Goal: Find specific page/section: Find specific page/section

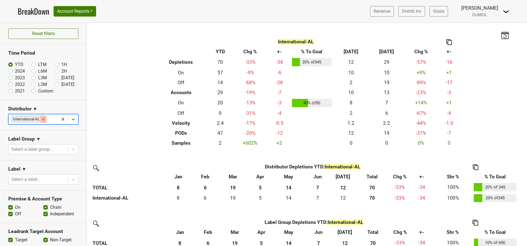
click at [46, 118] on div "Remove International-AL" at bounding box center [43, 118] width 6 height 7
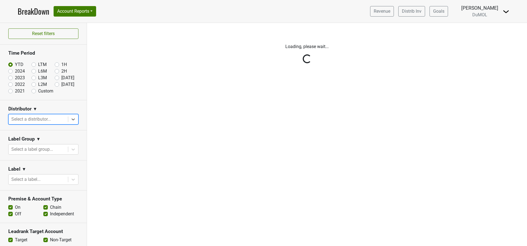
click at [68, 120] on div "Reset filters Time Period YTD LTM 1H 2024 L6M 2H 2023 L3M [DATE] '25 2022 L2M A…" at bounding box center [43, 134] width 87 height 223
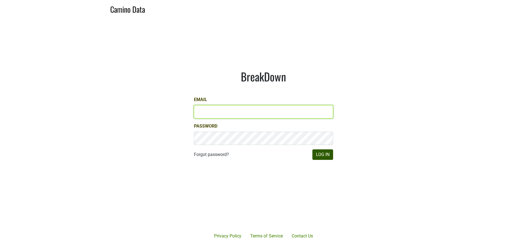
type input "susan@dumol.com"
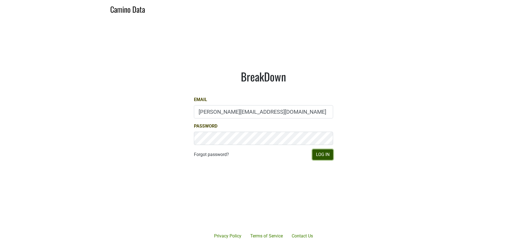
click at [323, 157] on button "Log In" at bounding box center [322, 154] width 21 height 10
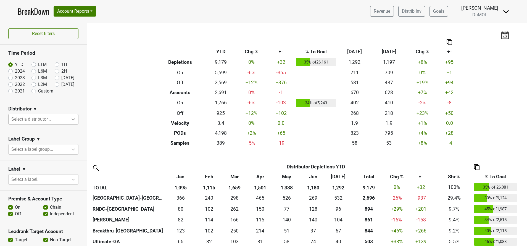
click at [70, 121] on icon at bounding box center [73, 120] width 6 height 6
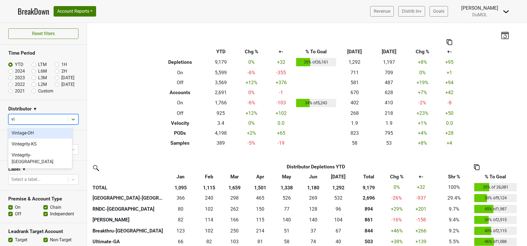
type input "vin"
click at [31, 147] on div "Vintegrity-KS" at bounding box center [40, 144] width 64 height 11
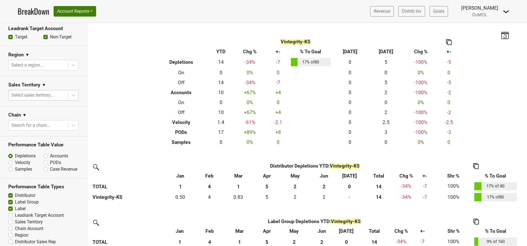
scroll to position [207, 0]
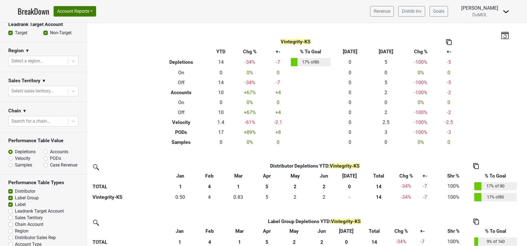
click at [50, 156] on label "PODs" at bounding box center [55, 158] width 11 height 7
click at [44, 156] on input "PODs" at bounding box center [59, 158] width 33 height 6
radio input "true"
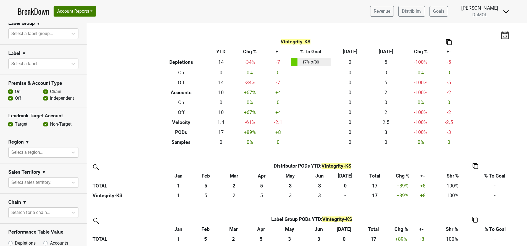
scroll to position [124, 0]
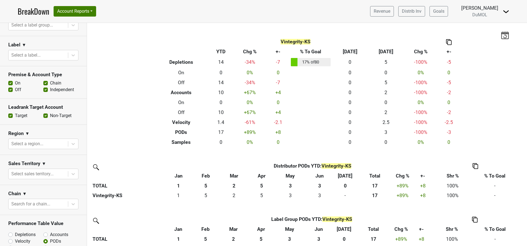
click at [15, 88] on label "Off" at bounding box center [18, 89] width 6 height 7
click at [10, 88] on input "Off" at bounding box center [10, 89] width 4 height 6
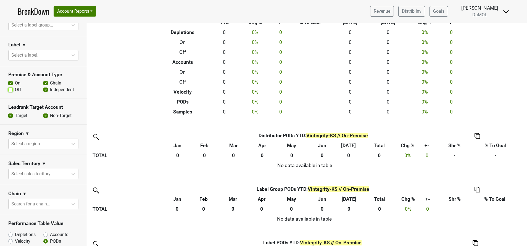
scroll to position [0, 0]
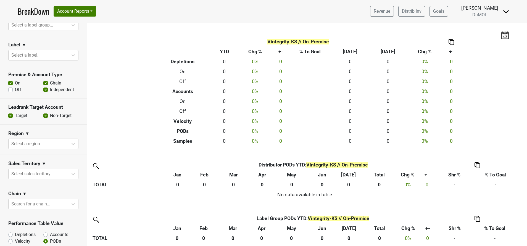
click at [15, 89] on label "Off" at bounding box center [18, 89] width 6 height 7
click at [9, 89] on input "Off" at bounding box center [10, 89] width 4 height 6
checkbox input "true"
click at [9, 89] on div "Reset filters Time Period YTD LTM 1H 2024 L6M 2H 2023 L3M [DATE] '25 2022 L2M A…" at bounding box center [43, 134] width 87 height 223
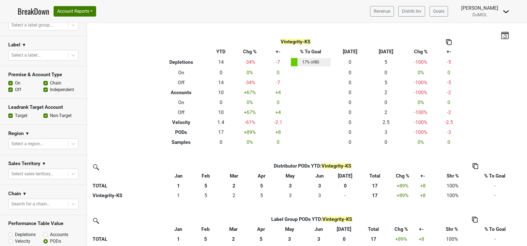
click at [50, 88] on label "Independent" at bounding box center [62, 89] width 24 height 7
click at [43, 88] on input "Independent" at bounding box center [45, 89] width 4 height 6
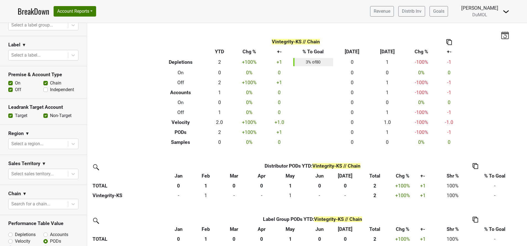
click at [50, 88] on label "Independent" at bounding box center [62, 89] width 24 height 7
click at [43, 88] on input "Independent" at bounding box center [45, 89] width 4 height 6
checkbox input "true"
